Goal: Navigation & Orientation: Find specific page/section

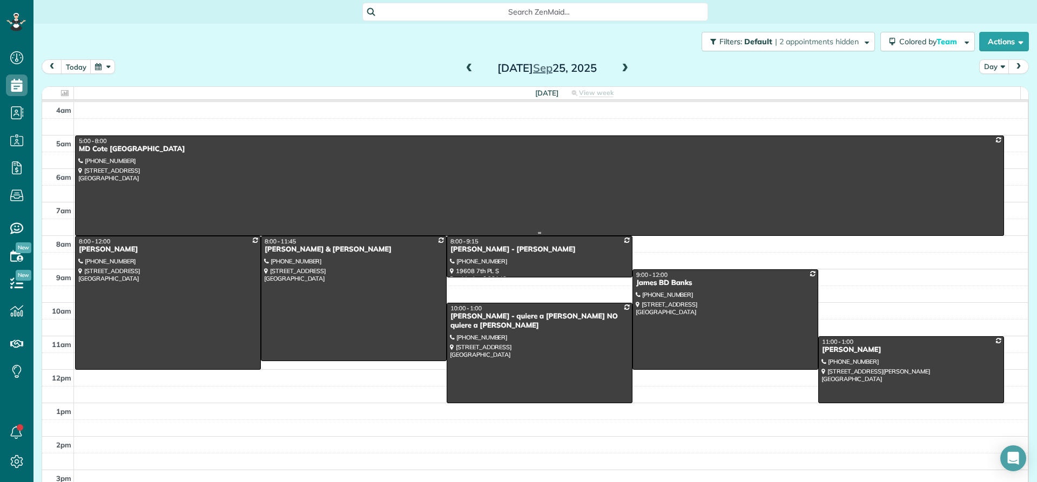
scroll to position [5, 5]
click at [467, 68] on span at bounding box center [470, 69] width 12 height 10
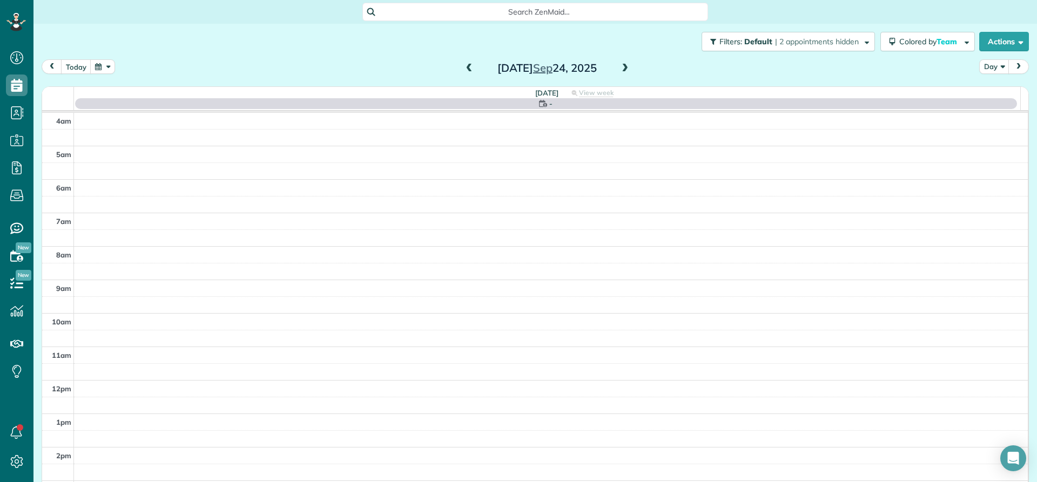
scroll to position [101, 0]
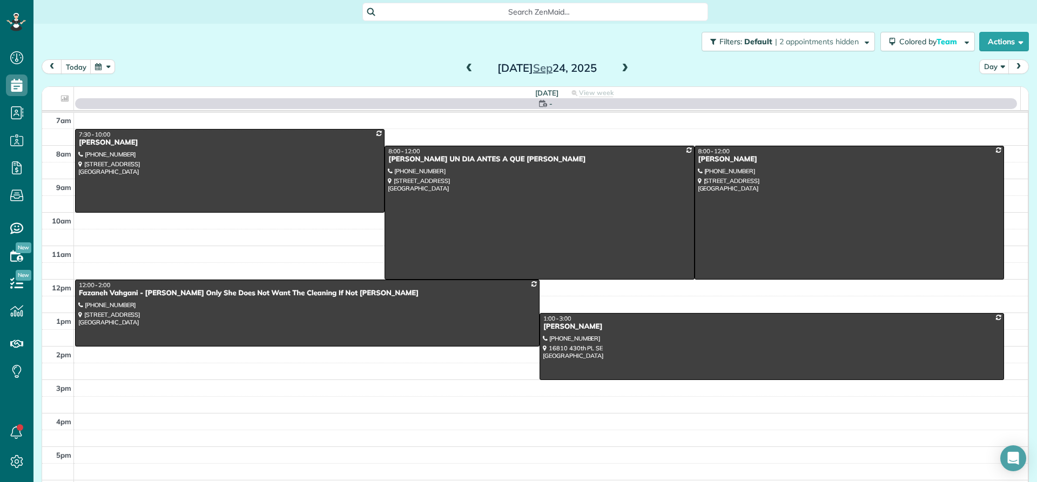
click at [467, 69] on span at bounding box center [470, 69] width 12 height 10
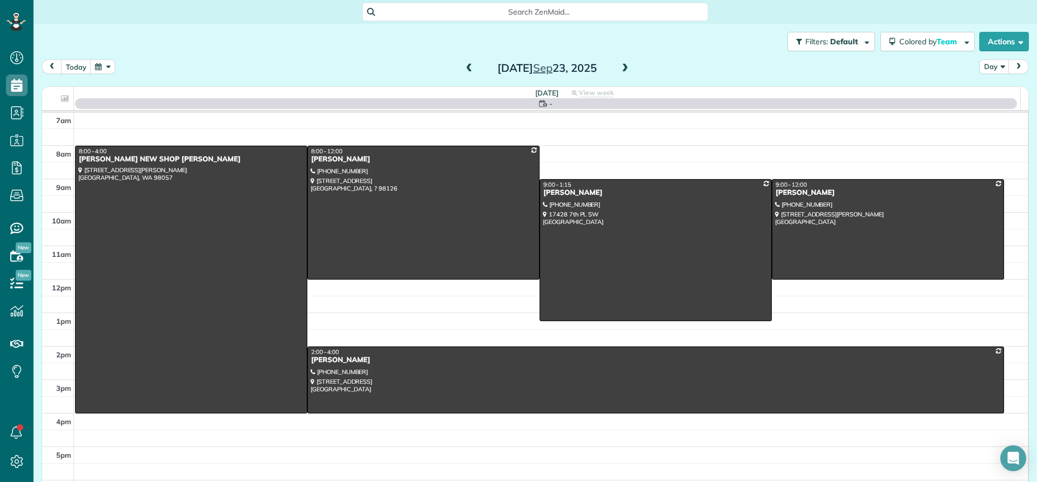
click at [467, 69] on span at bounding box center [470, 69] width 12 height 10
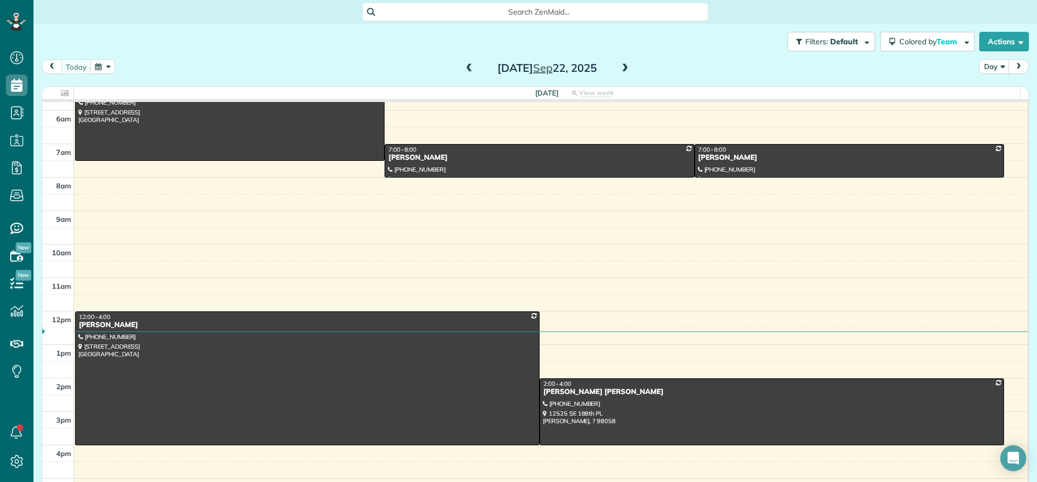
scroll to position [0, 0]
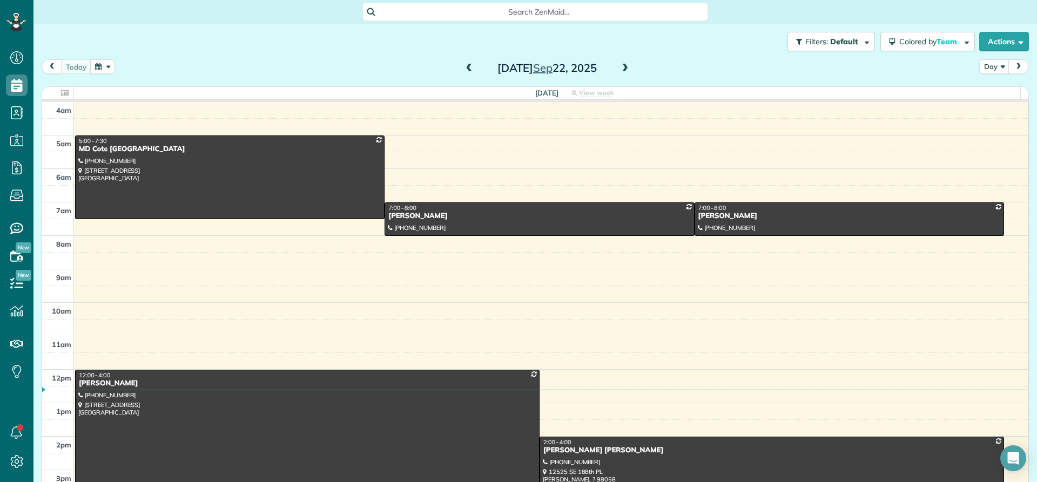
click at [620, 67] on span at bounding box center [625, 69] width 12 height 10
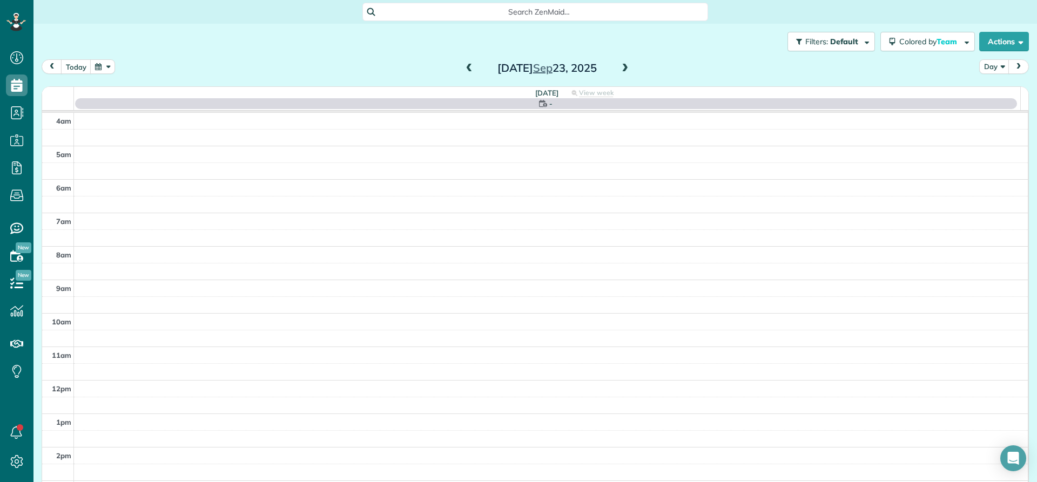
scroll to position [101, 0]
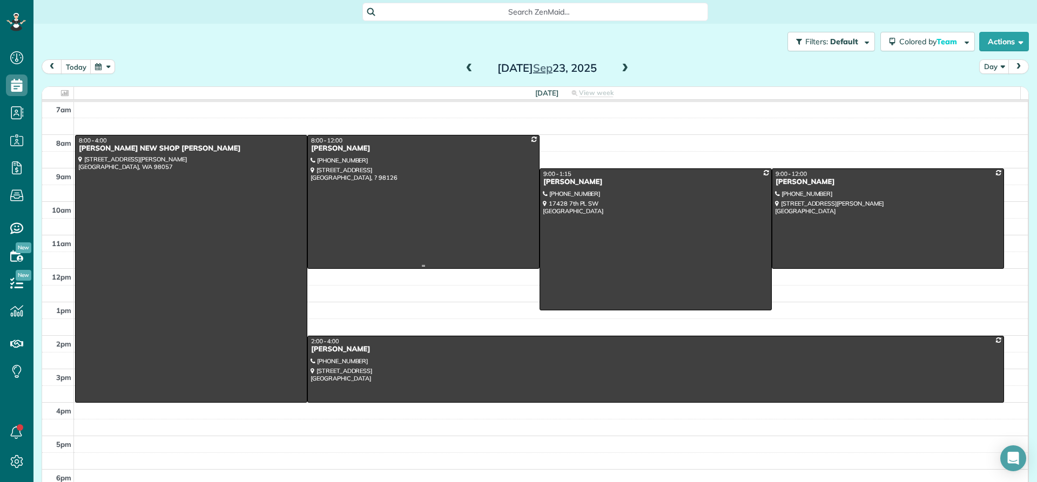
click at [334, 148] on div "[PERSON_NAME]" at bounding box center [424, 148] width 226 height 9
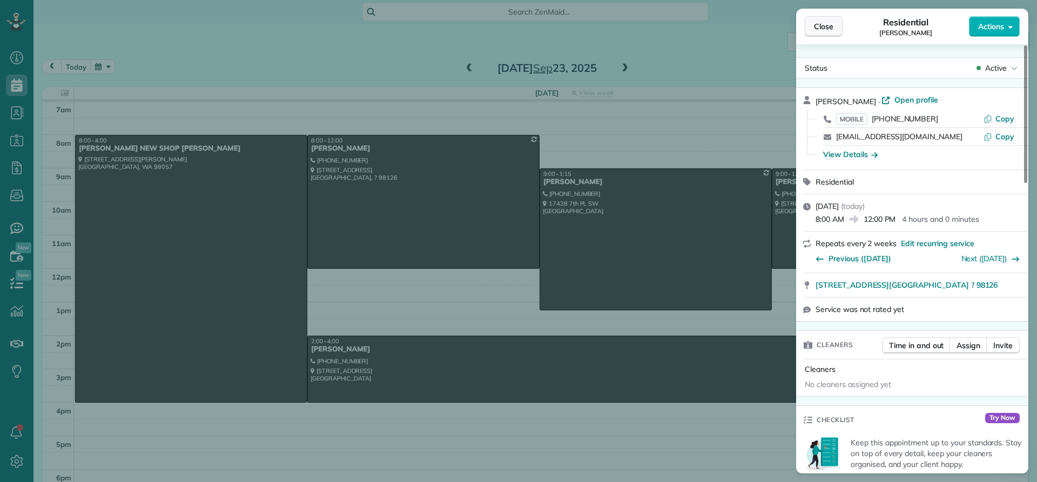
click at [826, 28] on span "Close" at bounding box center [823, 26] width 19 height 11
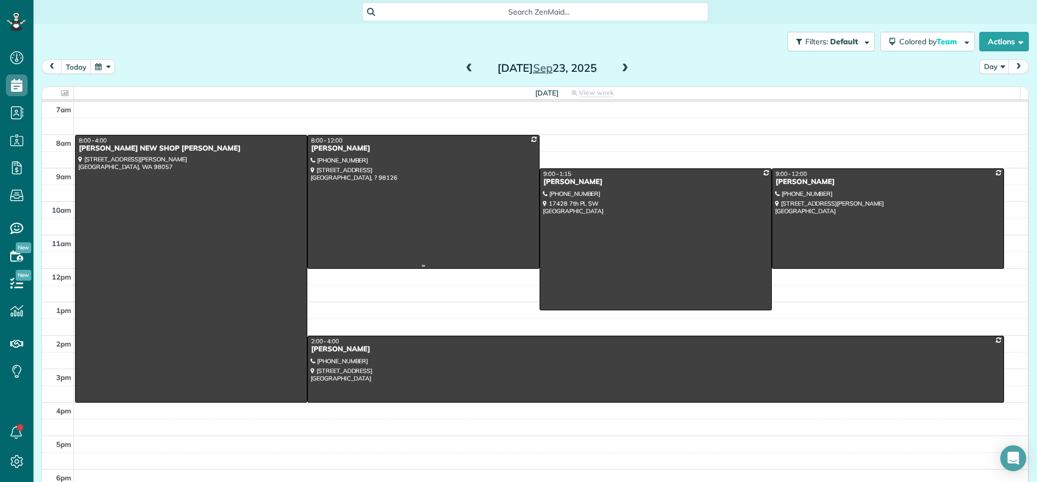
click at [327, 151] on div "[PERSON_NAME]" at bounding box center [424, 148] width 226 height 9
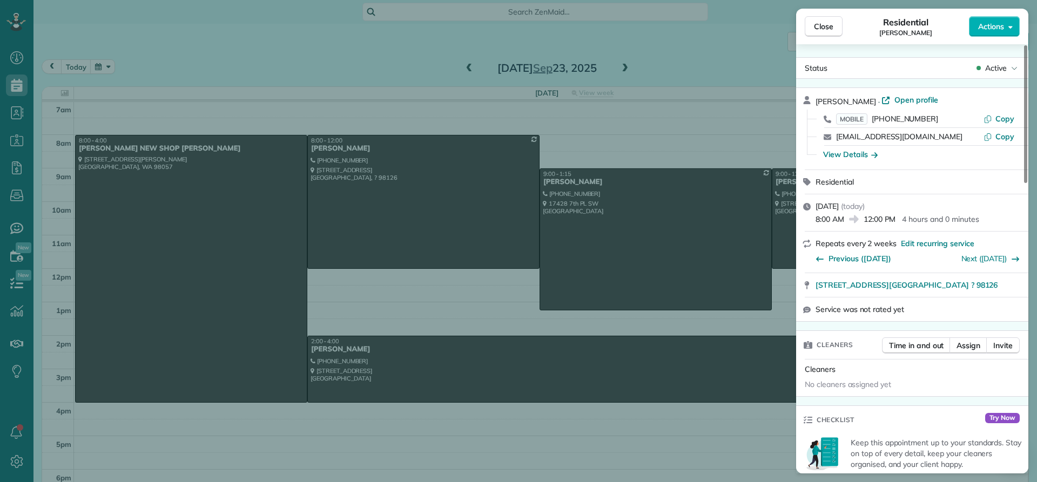
drag, startPoint x: 864, startPoint y: 100, endPoint x: 797, endPoint y: 98, distance: 67.6
click at [797, 98] on div "[PERSON_NAME] · Open profile MOBILE [PHONE_NUMBER] Copy [EMAIL_ADDRESS][DOMAIN_…" at bounding box center [912, 129] width 232 height 82
click at [820, 24] on span "Close" at bounding box center [823, 26] width 19 height 11
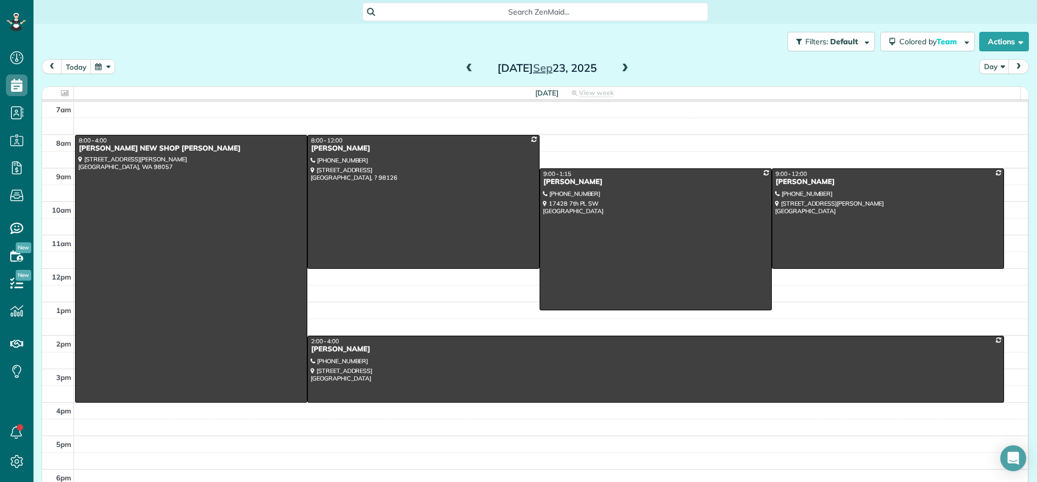
click at [619, 69] on span at bounding box center [625, 69] width 12 height 10
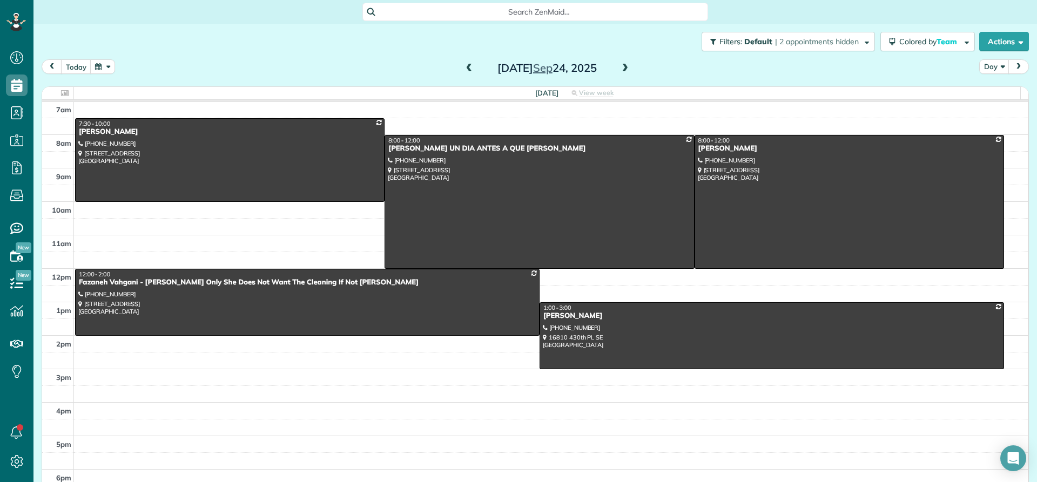
click at [464, 67] on span at bounding box center [470, 69] width 12 height 10
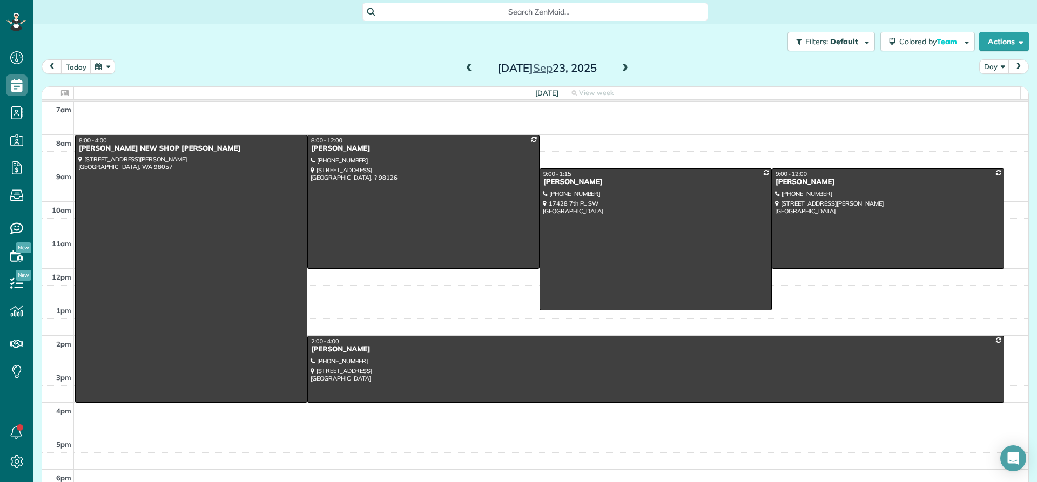
click at [163, 160] on div at bounding box center [191, 269] width 231 height 267
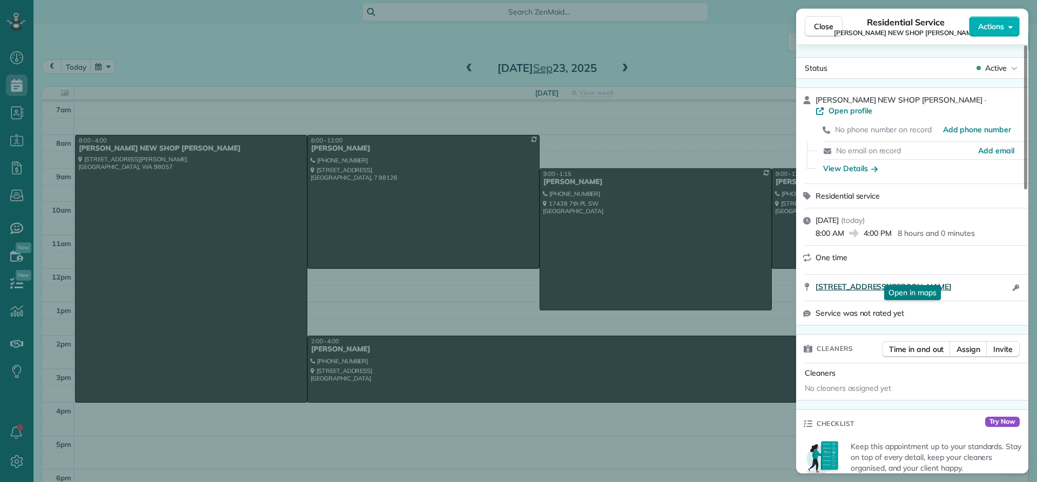
drag, startPoint x: 810, startPoint y: 273, endPoint x: 971, endPoint y: 279, distance: 161.1
click at [971, 279] on div "[STREET_ADDRESS][PERSON_NAME] Open in maps Open in maps Open access information" at bounding box center [912, 288] width 232 height 26
